Goal: Find specific page/section: Find specific page/section

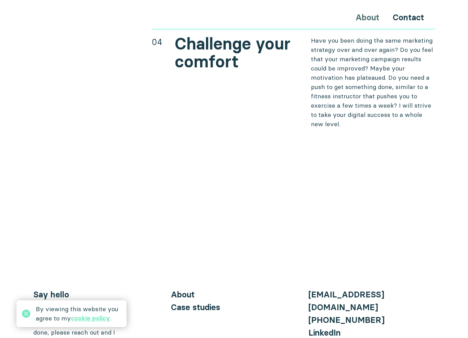
scroll to position [2831, 0]
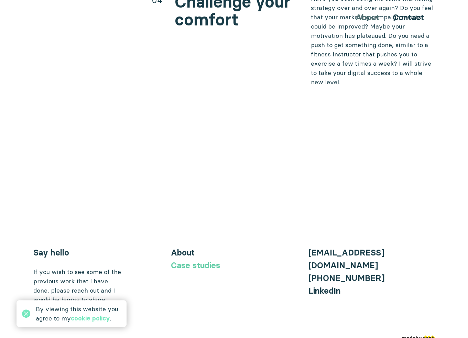
click at [207, 260] on link "Case studies" at bounding box center [195, 265] width 49 height 10
click at [194, 259] on div "Case studies" at bounding box center [234, 265] width 127 height 13
click at [196, 260] on link "Case studies" at bounding box center [195, 265] width 49 height 10
click at [81, 268] on div "If you wish to see some of the previous work that I have done, please reach out…" at bounding box center [77, 285] width 89 height 37
click at [176, 260] on link "Case studies" at bounding box center [195, 265] width 49 height 10
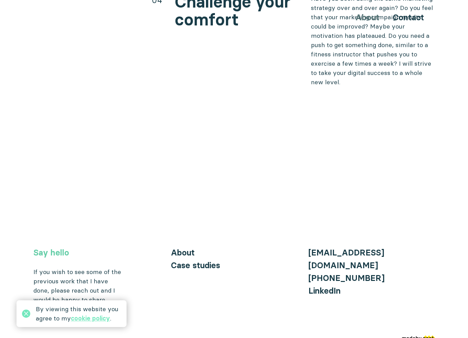
click at [47, 248] on link "Say hello" at bounding box center [51, 253] width 36 height 10
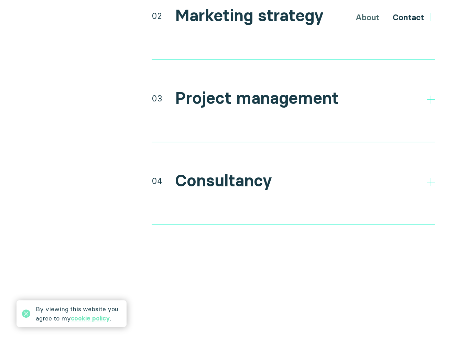
scroll to position [1365, 0]
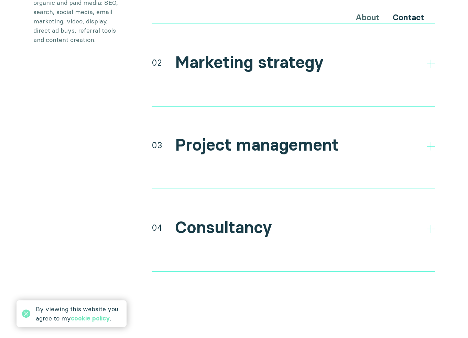
click at [190, 203] on div "01 Research and discovery Direct and indirect competitor research Research your…" at bounding box center [293, 134] width 283 height 330
click at [429, 225] on icon at bounding box center [431, 229] width 8 height 8
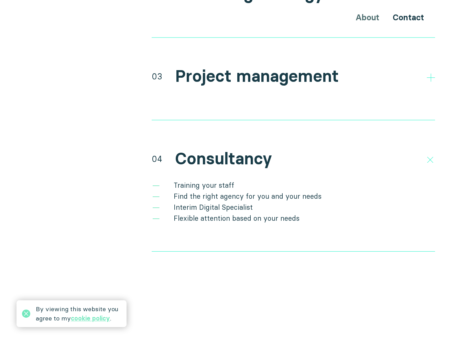
scroll to position [1331, 0]
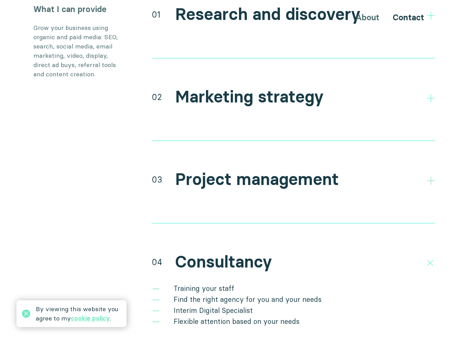
click at [430, 177] on icon at bounding box center [431, 181] width 8 height 8
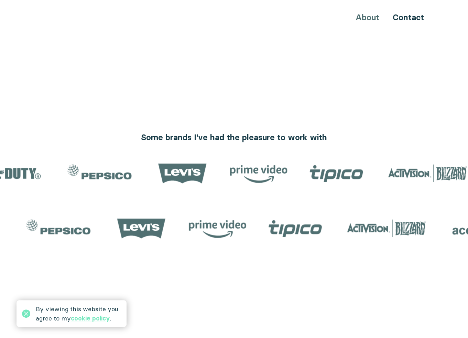
scroll to position [677, 0]
